Goal: Task Accomplishment & Management: Manage account settings

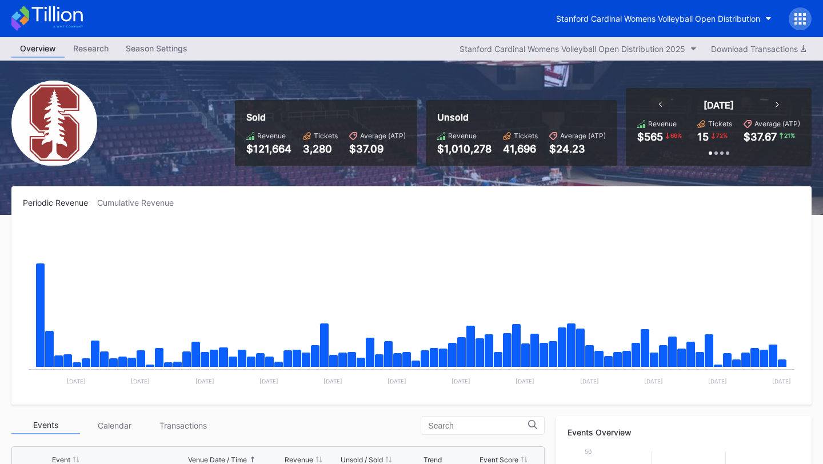
click at [157, 53] on div "Season Settings" at bounding box center [156, 48] width 79 height 17
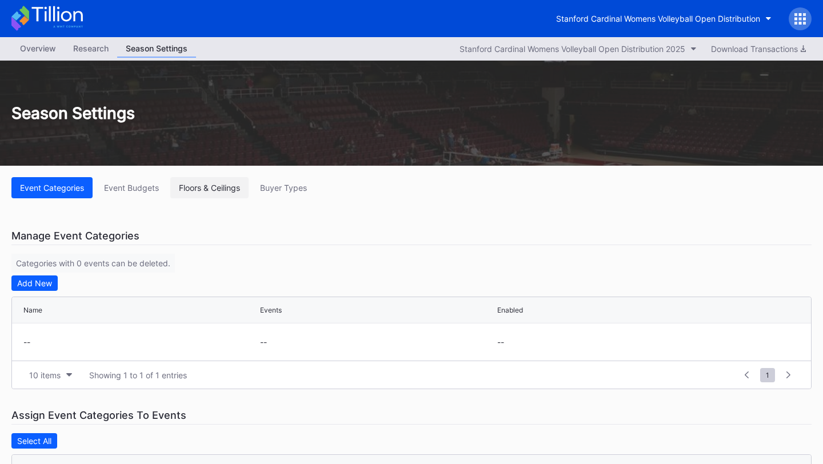
click at [244, 187] on button "Floors & Ceilings" at bounding box center [209, 187] width 78 height 21
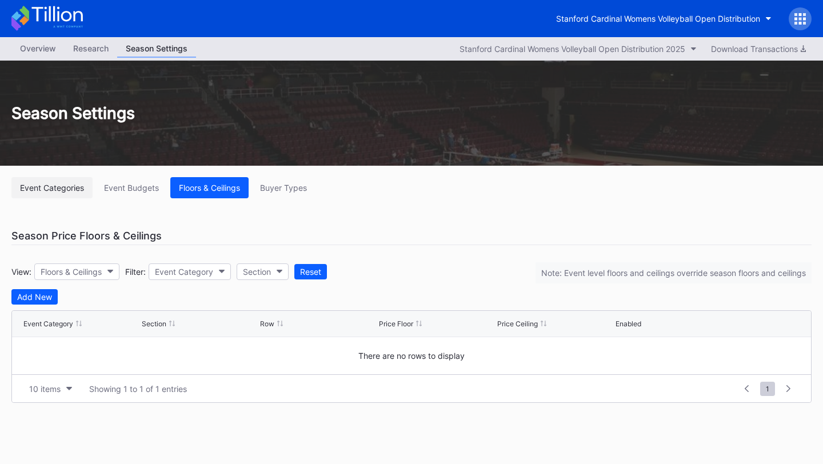
click at [54, 182] on button "Event Categories" at bounding box center [51, 187] width 81 height 21
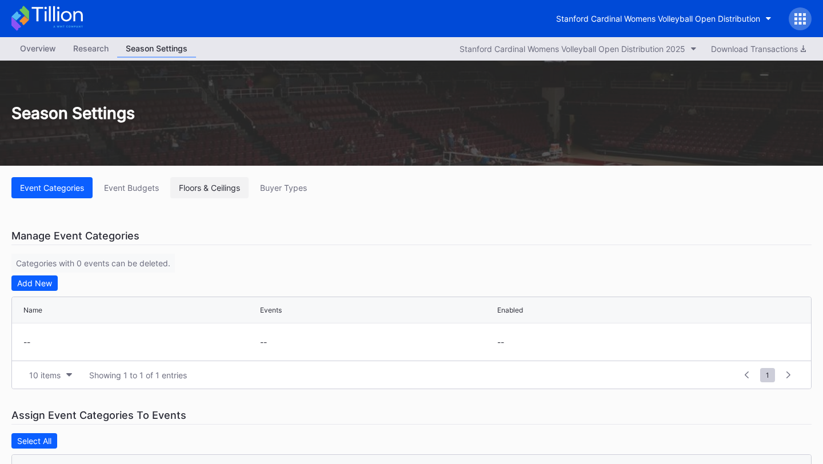
click at [213, 183] on div "Floors & Ceilings" at bounding box center [209, 188] width 61 height 10
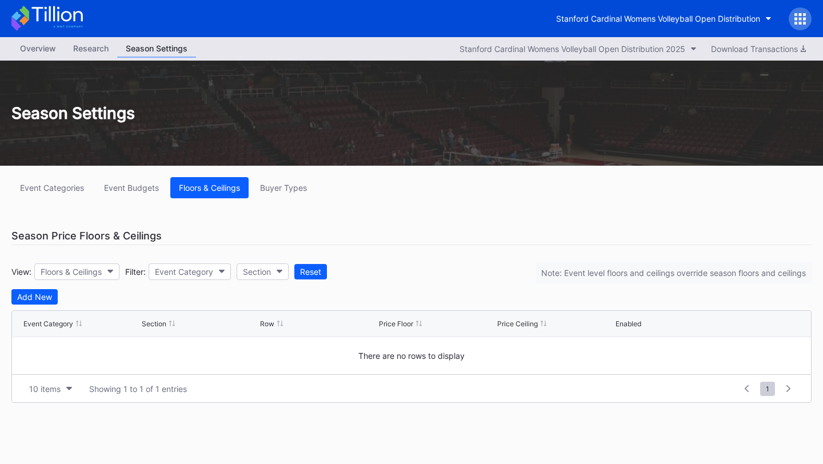
click at [33, 47] on div "Overview" at bounding box center [37, 48] width 53 height 17
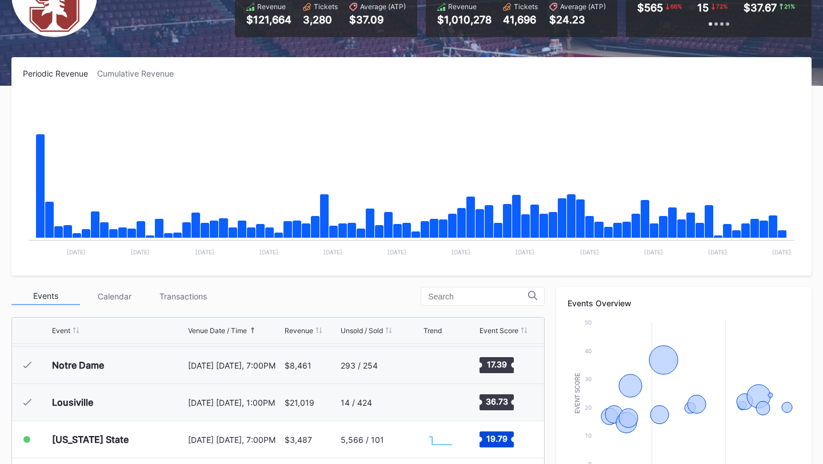
scroll to position [400, 0]
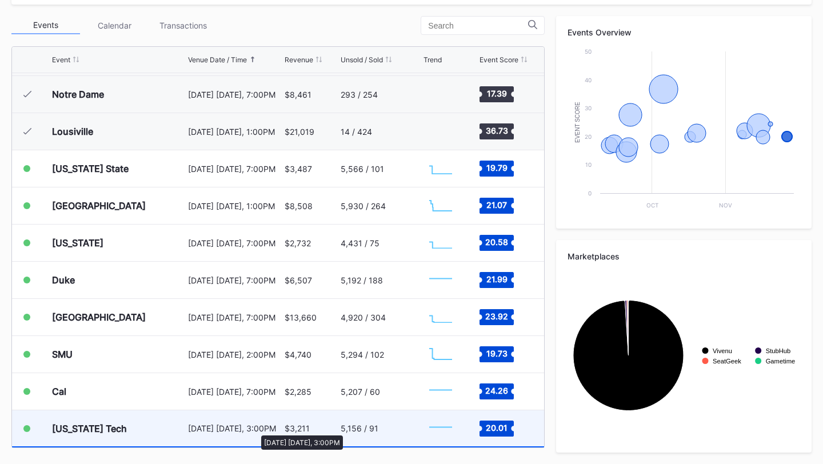
click at [255, 430] on div "[DATE] [DATE], 3:00PM" at bounding box center [234, 428] width 93 height 10
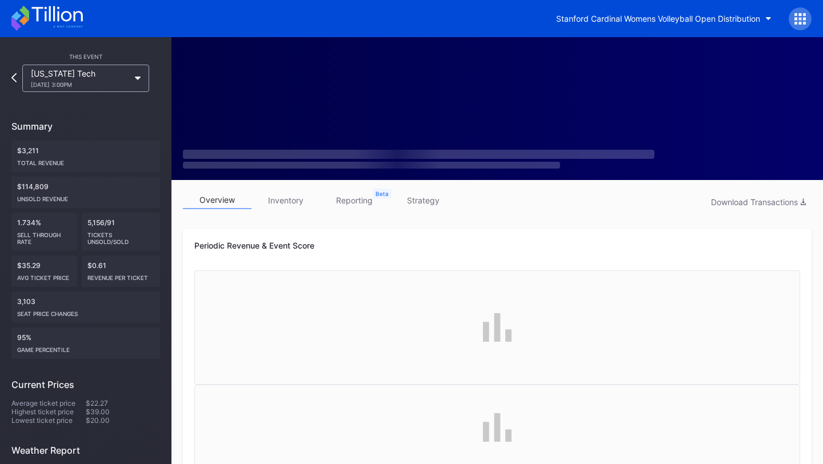
click at [292, 202] on link "inventory" at bounding box center [285, 200] width 69 height 18
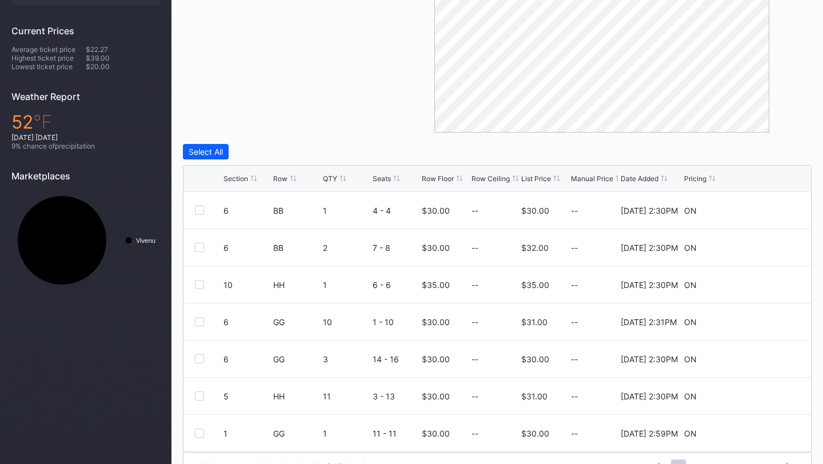
scroll to position [354, 0]
click at [237, 178] on div "Section" at bounding box center [235, 178] width 25 height 9
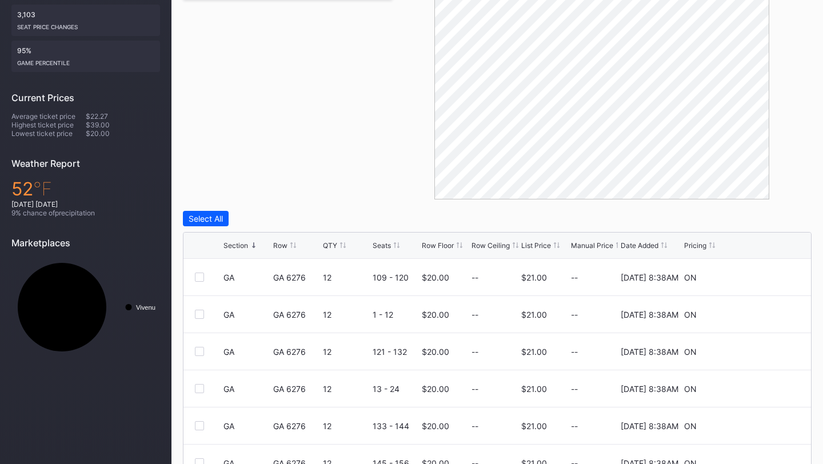
scroll to position [289, 0]
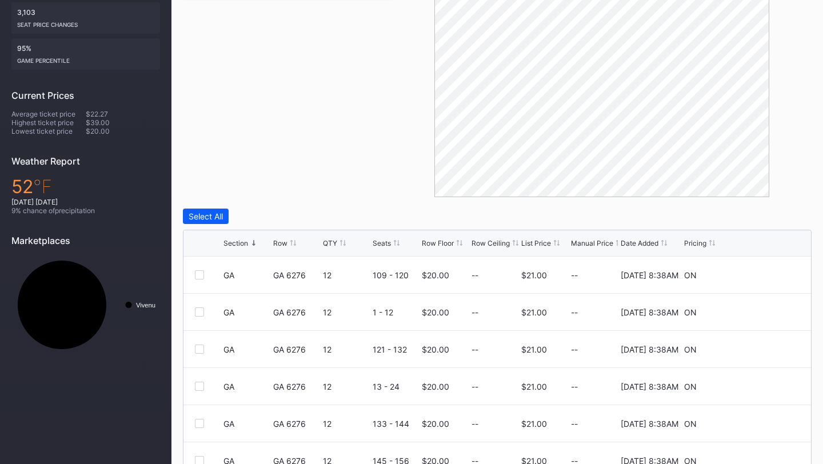
click at [436, 236] on div "Section Row QTY Seats Row Floor Row Ceiling List Price Manual Price Date Added …" at bounding box center [496, 243] width 627 height 26
click at [437, 243] on div "Row Floor" at bounding box center [438, 243] width 32 height 9
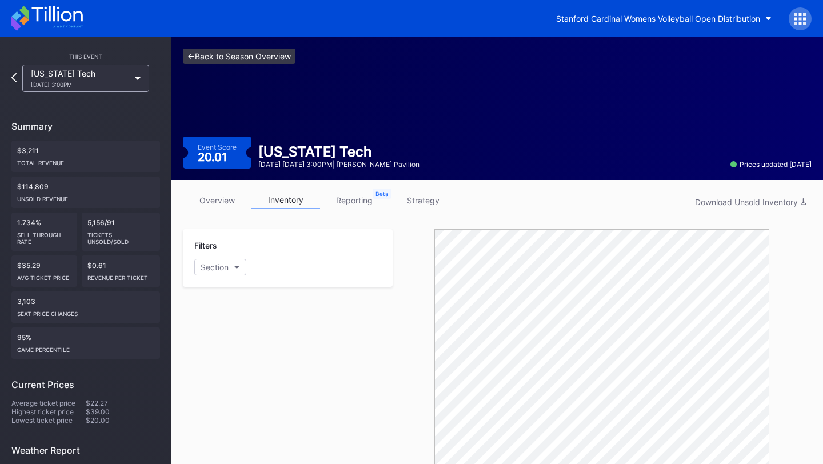
click at [215, 59] on link "<- Back to Season Overview" at bounding box center [239, 56] width 113 height 15
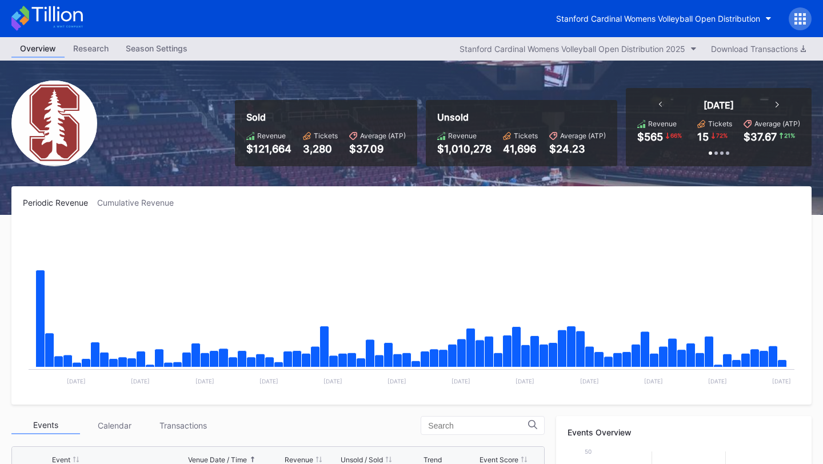
scroll to position [400, 0]
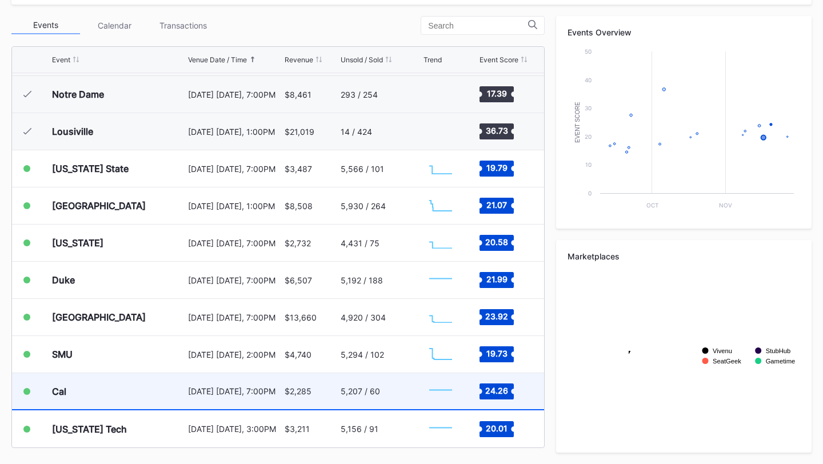
click at [82, 390] on div "Cal" at bounding box center [118, 391] width 133 height 36
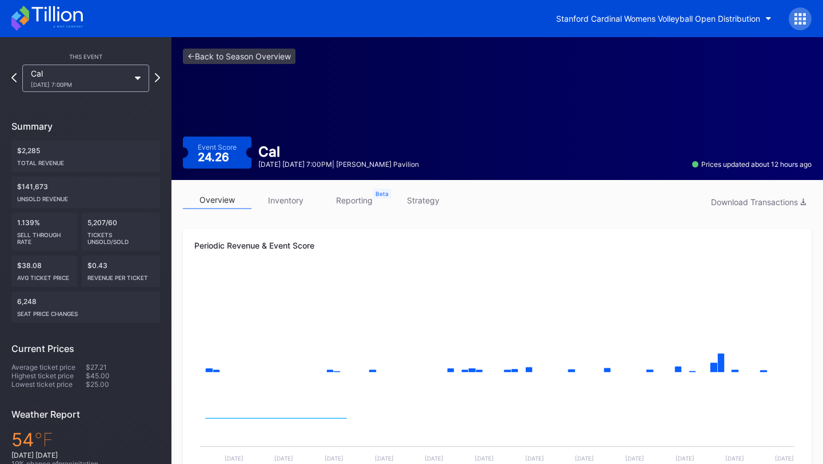
click at [283, 206] on link "inventory" at bounding box center [285, 200] width 69 height 18
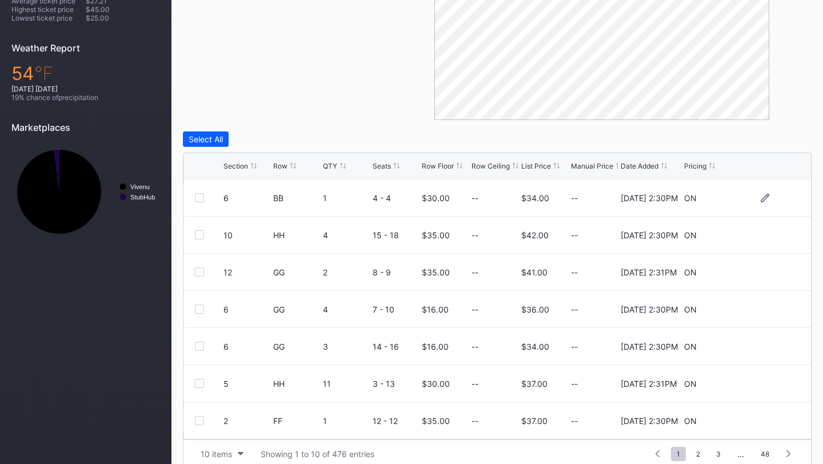
scroll to position [367, 0]
click at [237, 166] on div "Section" at bounding box center [235, 165] width 25 height 9
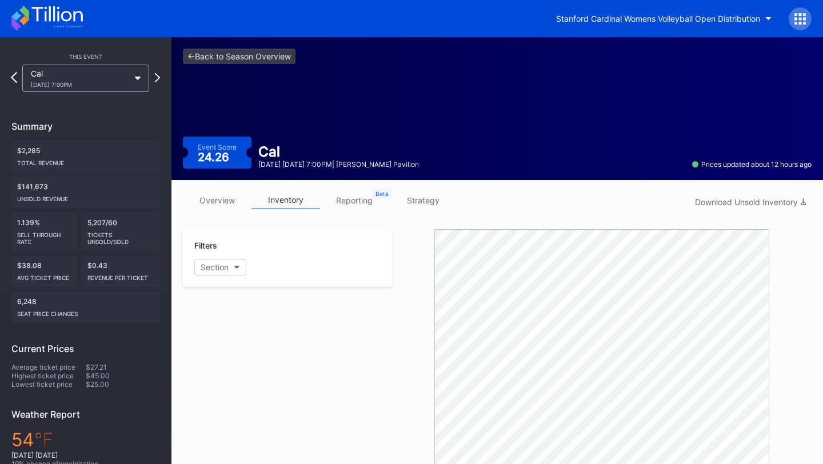
click at [12, 75] on icon at bounding box center [14, 77] width 6 height 11
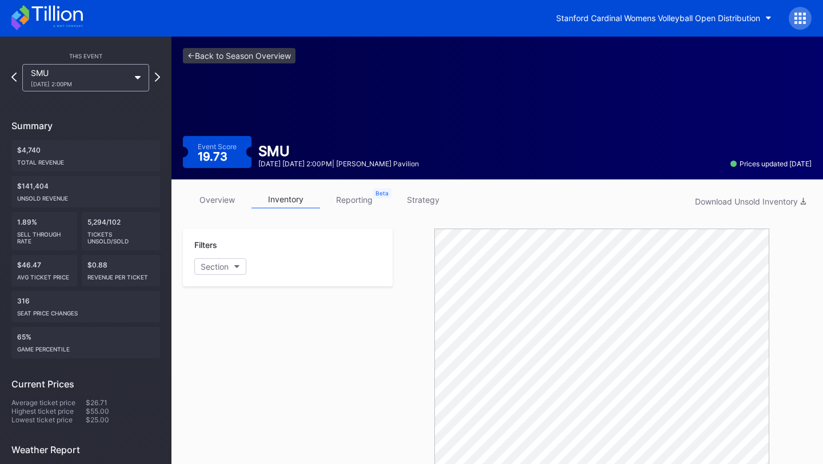
scroll to position [381, 0]
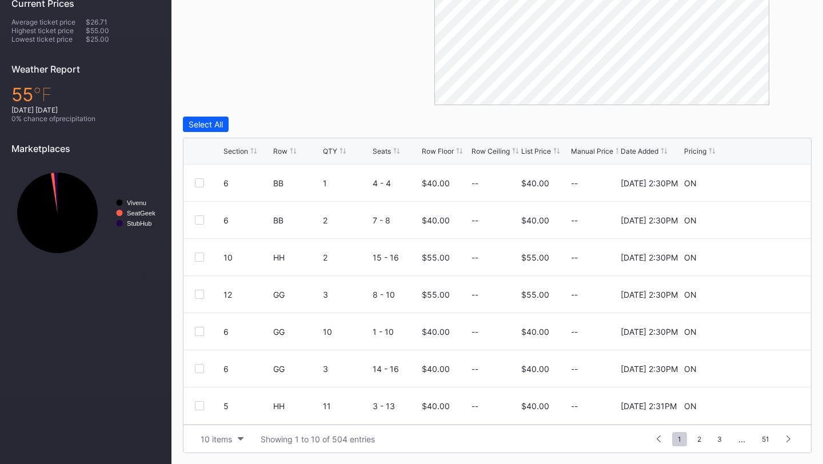
click at [232, 149] on div "Section" at bounding box center [235, 151] width 25 height 9
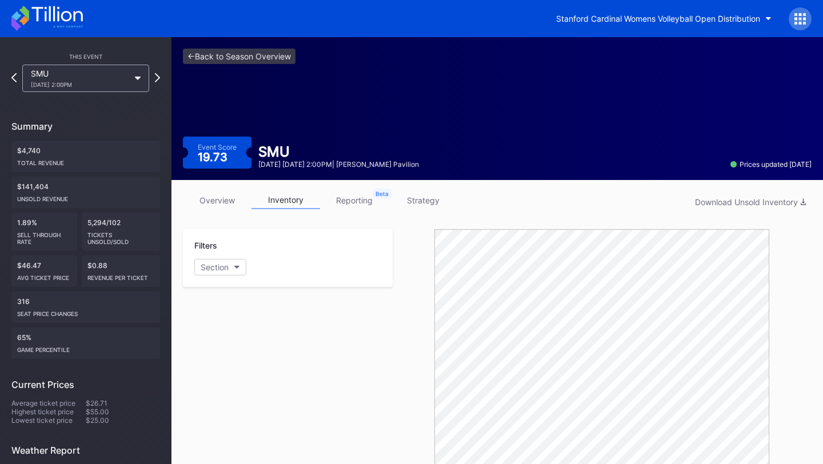
click at [214, 46] on div "<- Back to Season Overview Event Score 19.73 SMU [DATE] [DATE] 2:00PM | [PERSON…" at bounding box center [496, 108] width 651 height 143
click at [214, 50] on link "<- Back to Season Overview" at bounding box center [239, 56] width 113 height 15
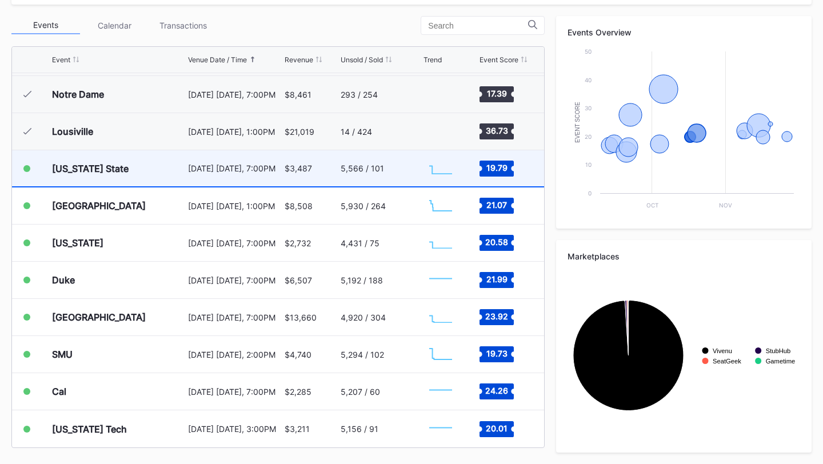
scroll to position [141, 0]
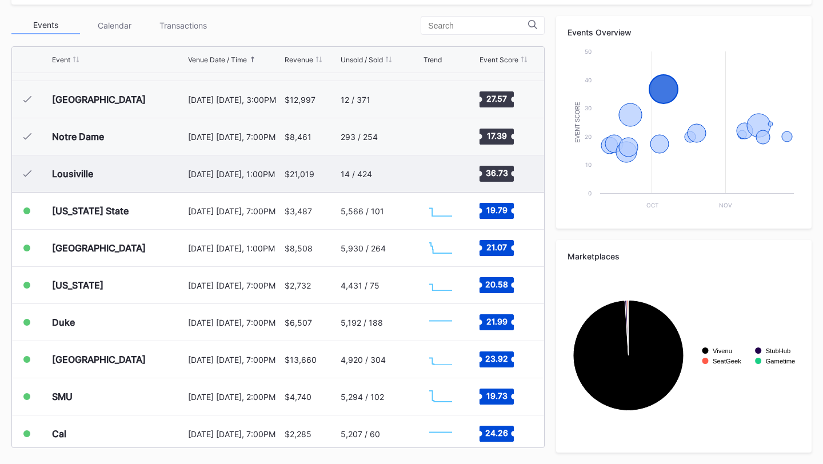
click at [213, 182] on div "[DATE] [DATE], 1:00PM" at bounding box center [234, 173] width 93 height 37
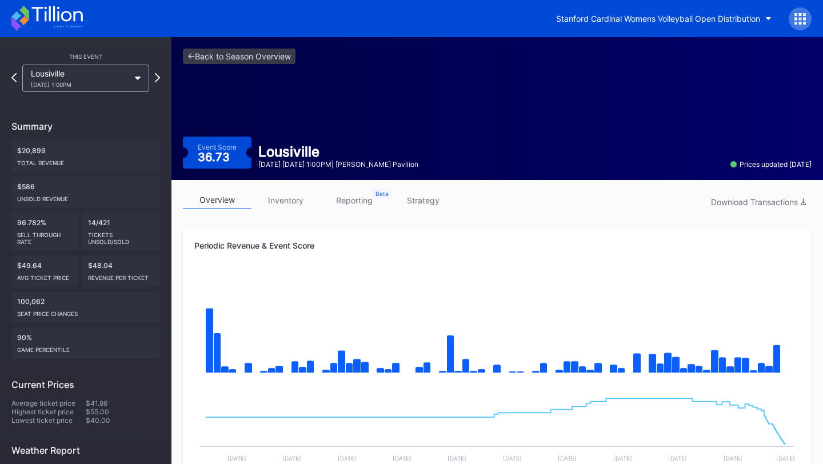
click at [289, 201] on link "inventory" at bounding box center [285, 200] width 69 height 18
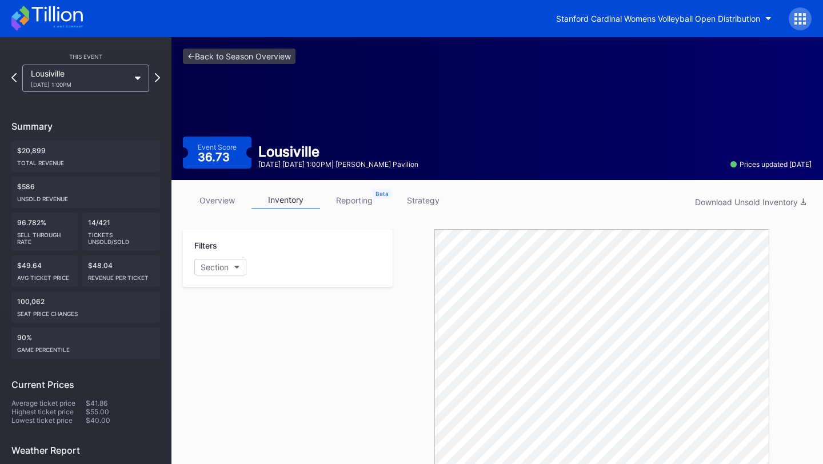
scroll to position [381, 0]
